Goal: Navigation & Orientation: Find specific page/section

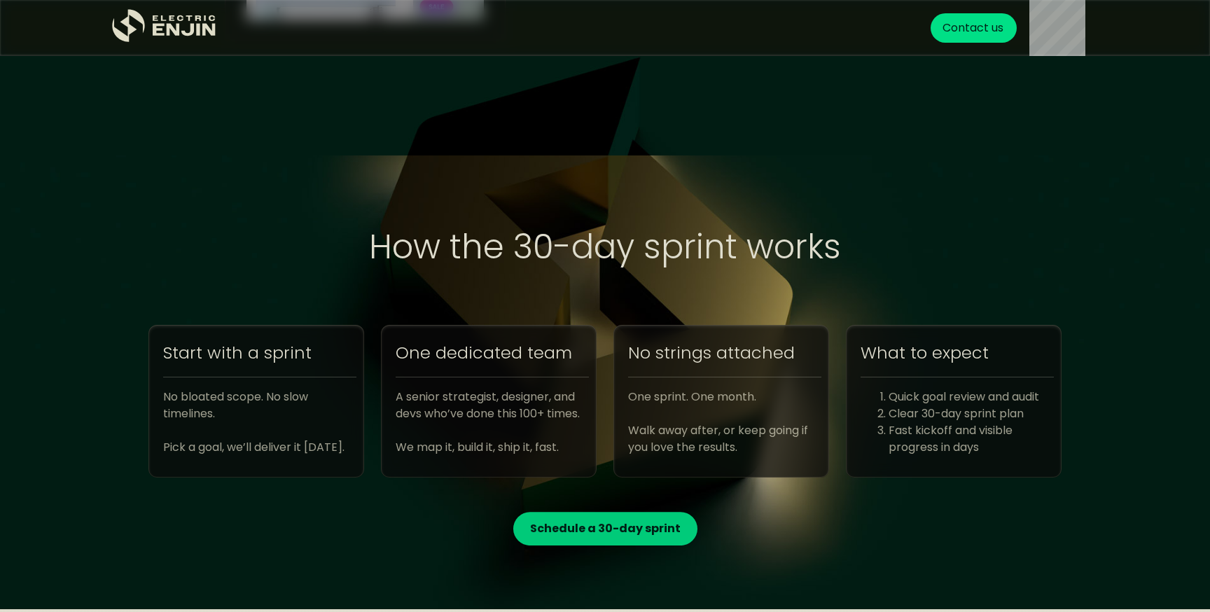
scroll to position [4966, 0]
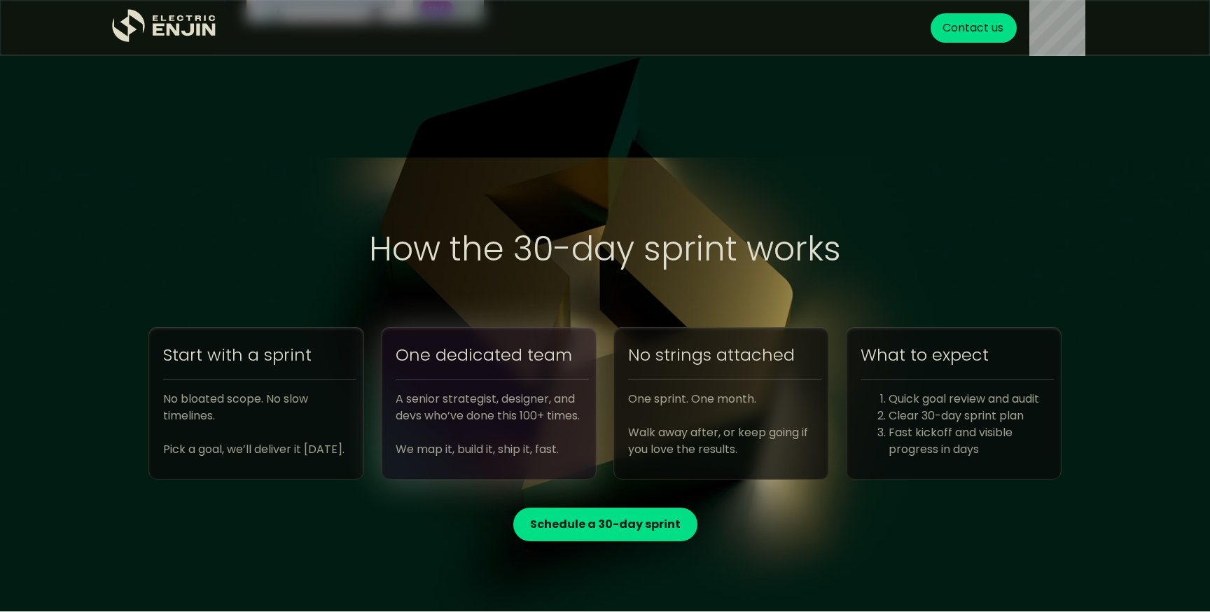
click at [455, 424] on div "A senior strategist, designer, and devs who’ve done this 100+ times. ‍ We map i…" at bounding box center [492, 424] width 193 height 67
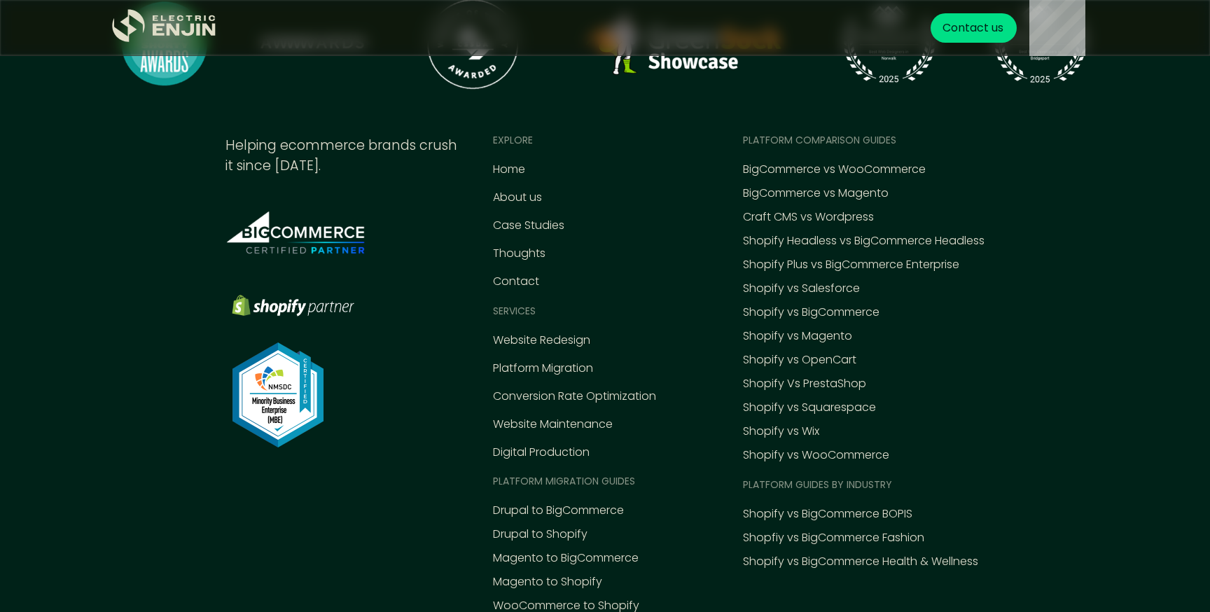
scroll to position [6403, 0]
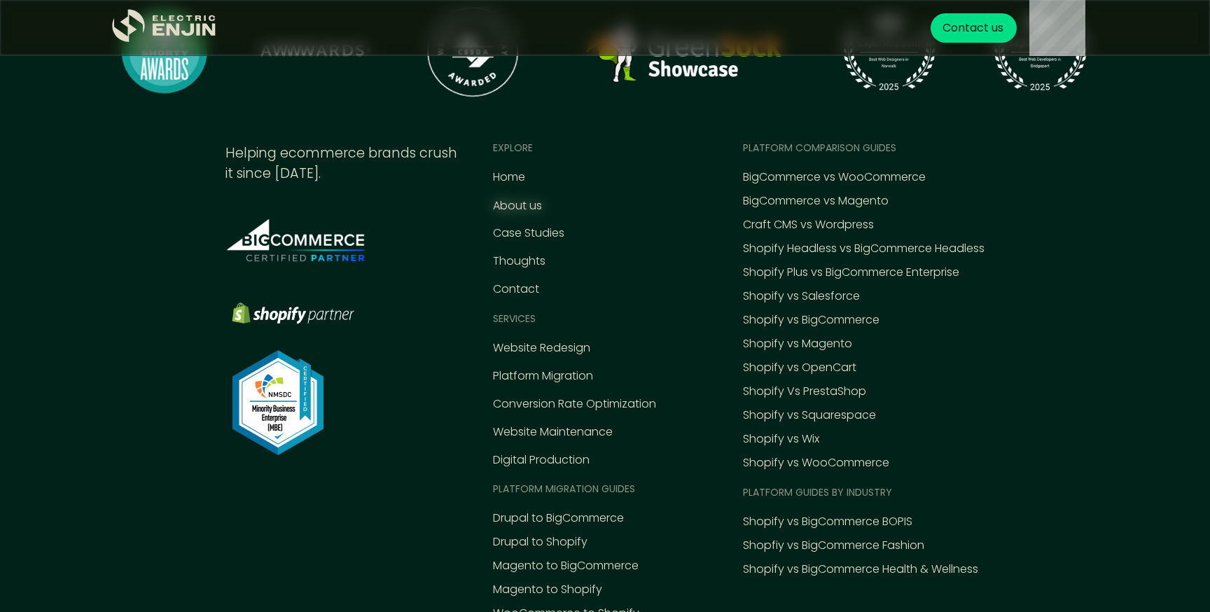
click at [516, 205] on div "About us" at bounding box center [517, 205] width 49 height 17
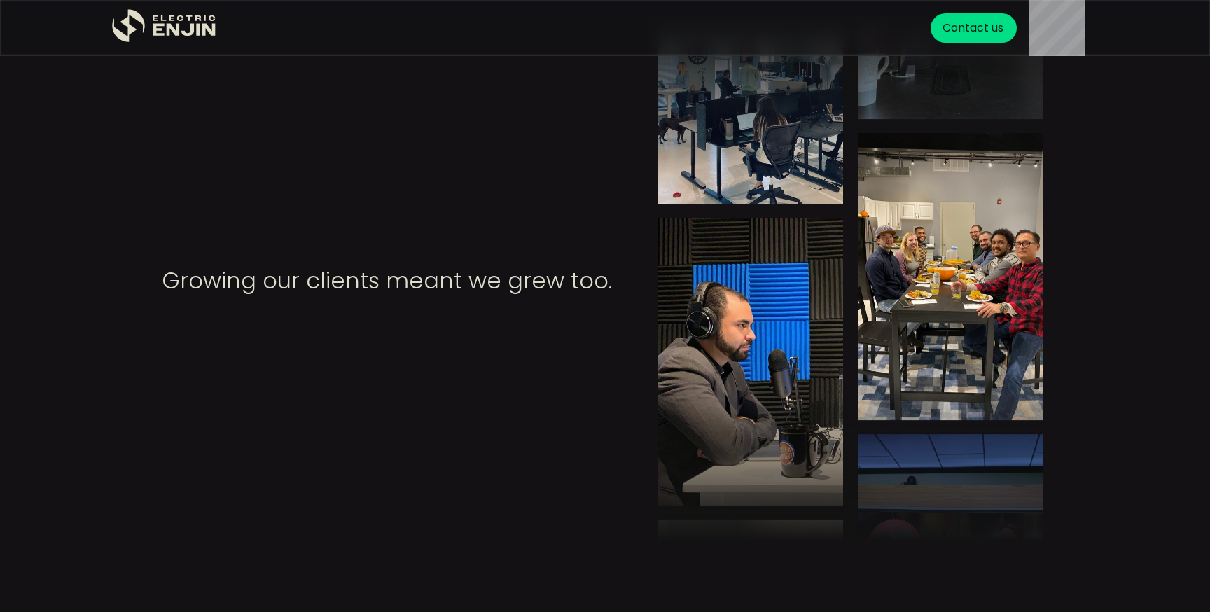
scroll to position [1538, 0]
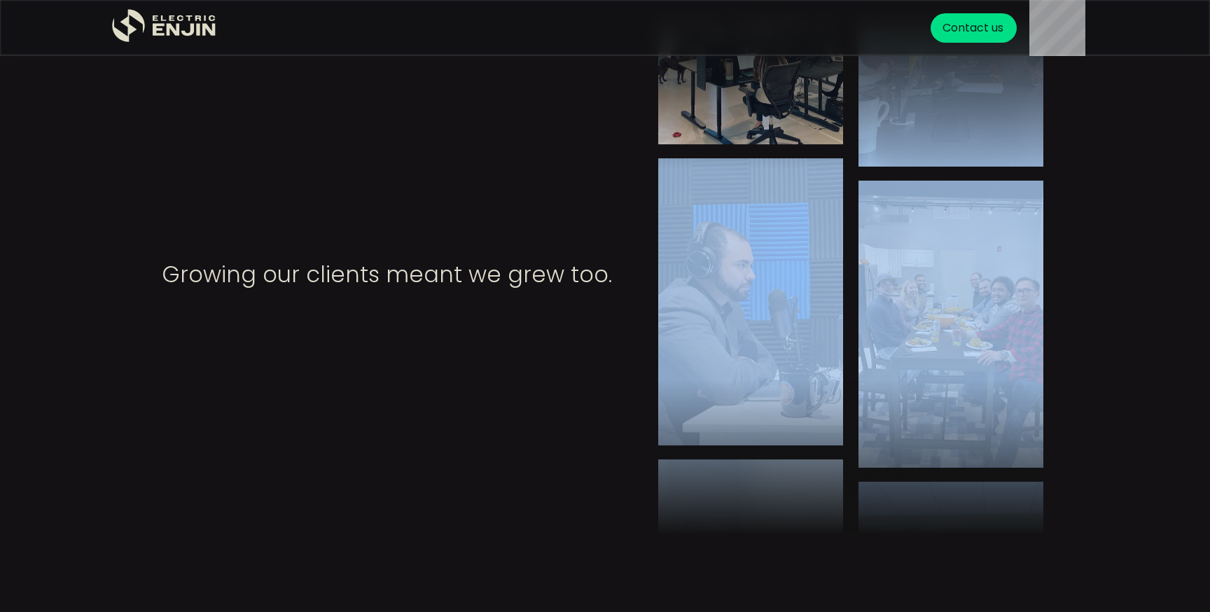
drag, startPoint x: 980, startPoint y: 476, endPoint x: 827, endPoint y: 210, distance: 306.8
click at [827, 210] on div at bounding box center [850, 274] width 385 height 518
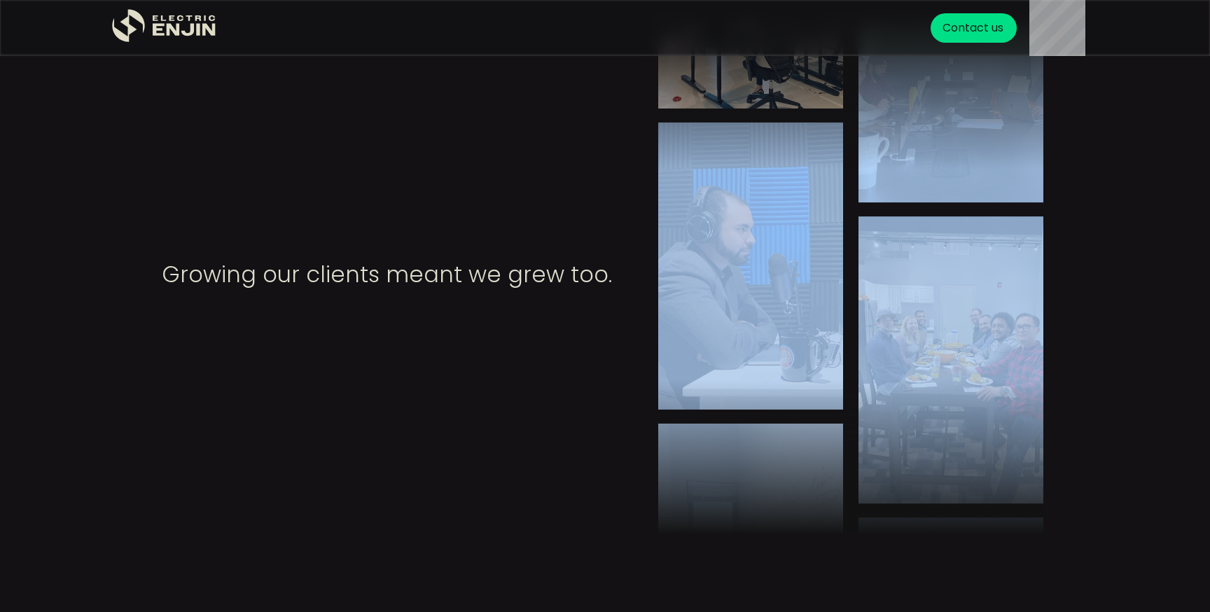
click at [866, 272] on img at bounding box center [951, 359] width 185 height 287
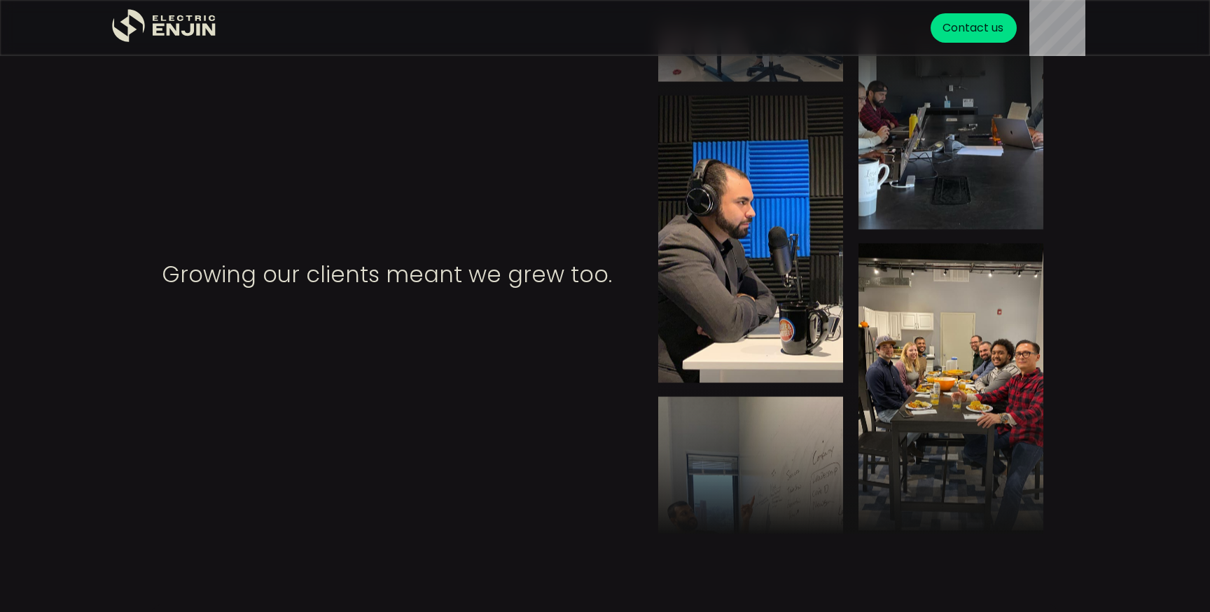
click at [515, 303] on div "Growing our clients meant we grew too." at bounding box center [604, 274] width 913 height 518
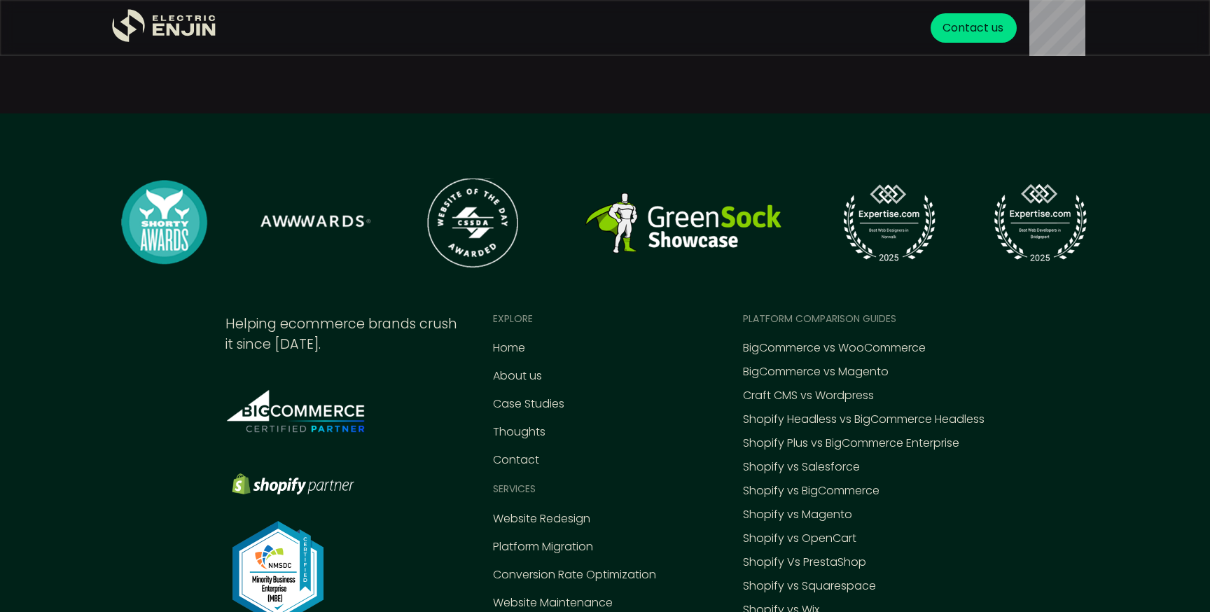
scroll to position [5919, 0]
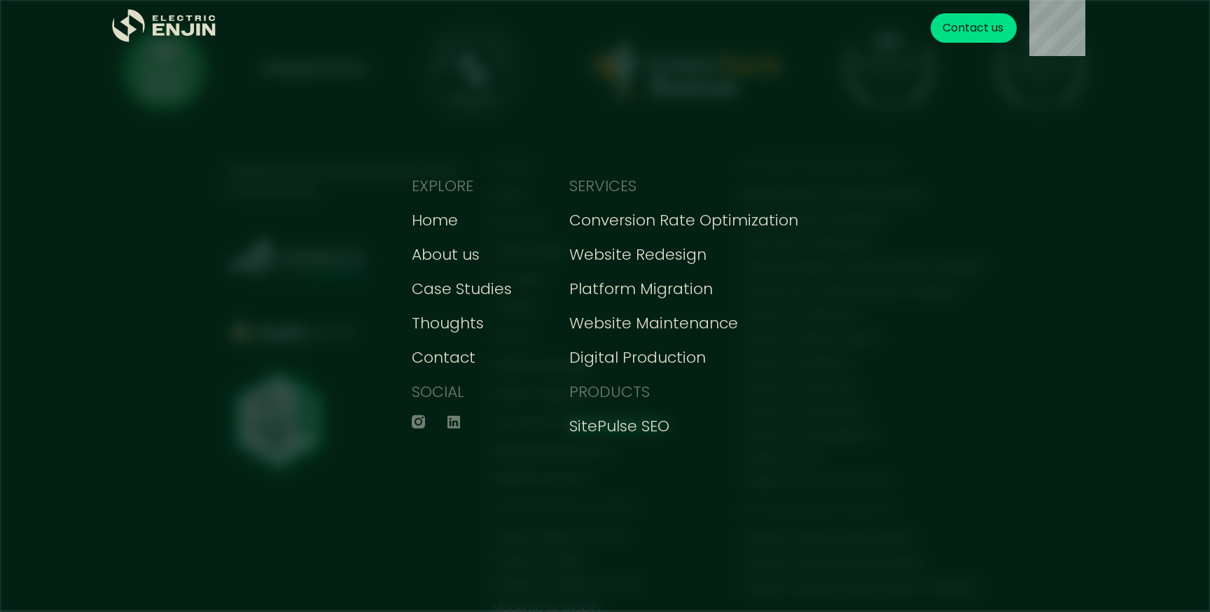
click at [617, 422] on div "SitePulse SEO" at bounding box center [619, 426] width 100 height 23
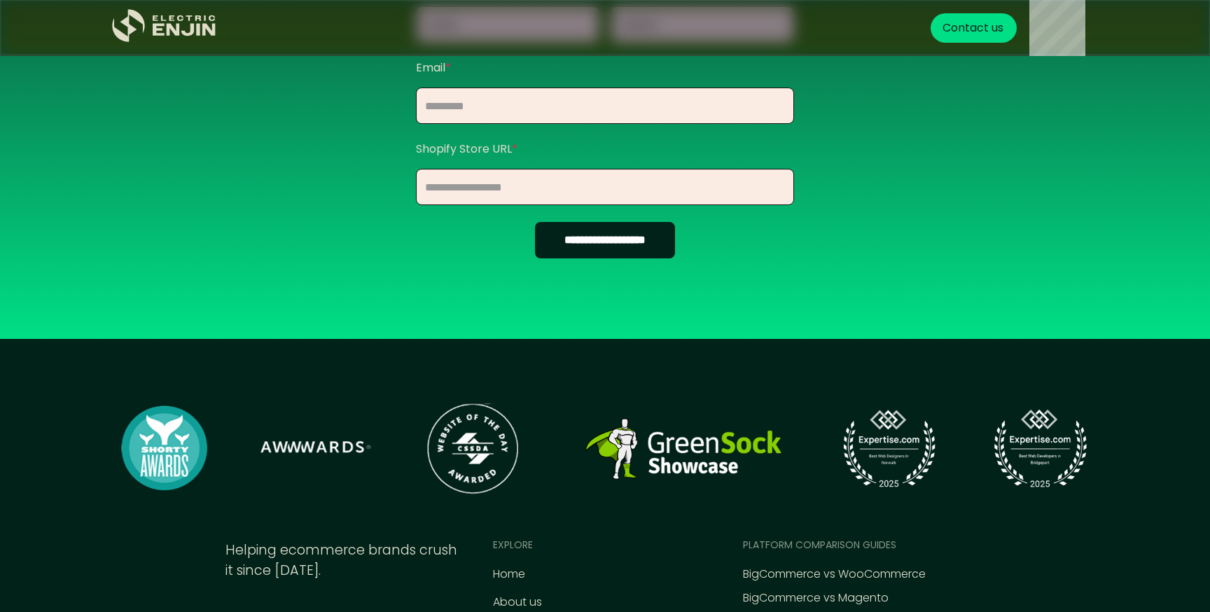
scroll to position [1059, 0]
